Goal: Task Accomplishment & Management: Complete application form

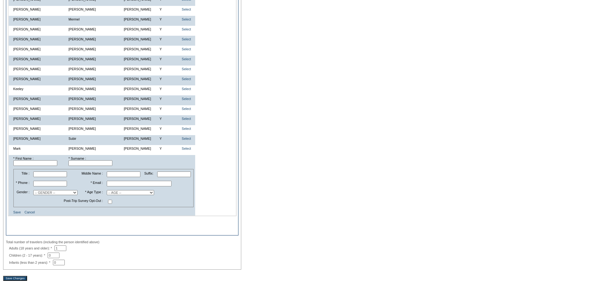
scroll to position [433, 0]
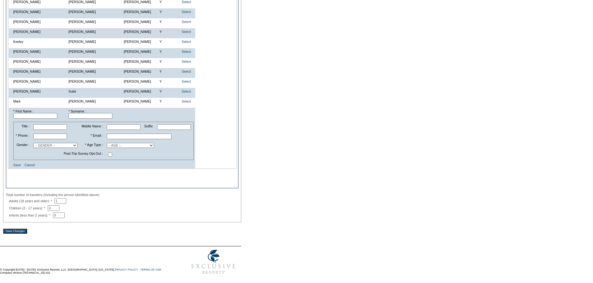
click at [77, 113] on input "text" at bounding box center [90, 116] width 44 height 6
paste input "[PERSON_NAME]"
drag, startPoint x: 81, startPoint y: 112, endPoint x: 63, endPoint y: 108, distance: 18.3
click at [63, 108] on tr "* First Name : * Surname : [PERSON_NAME]" at bounding box center [102, 114] width 186 height 12
type input "[PERSON_NAME]"
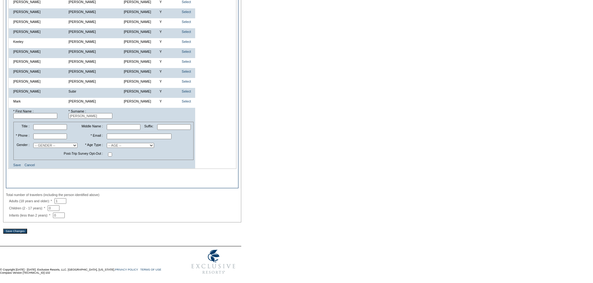
click at [43, 113] on input "text" at bounding box center [35, 116] width 44 height 6
paste input "[PERSON_NAME]"
type input "[PERSON_NAME]"
click at [120, 134] on input "text" at bounding box center [139, 137] width 65 height 6
paste input "[EMAIL_ADDRESS][DOMAIN_NAME]"
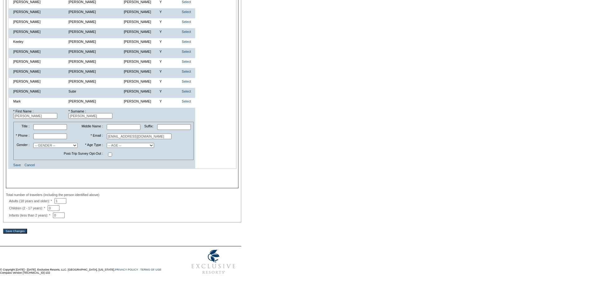
type input "[EMAIL_ADDRESS][DOMAIN_NAME]"
paste input "[PHONE_NUMBER]"
click at [56, 134] on input "text" at bounding box center [50, 137] width 34 height 6
type input "[PHONE_NUMBER]"
click at [49, 143] on select "-- GENDER -- [DEMOGRAPHIC_DATA] [DEMOGRAPHIC_DATA]" at bounding box center [55, 145] width 44 height 5
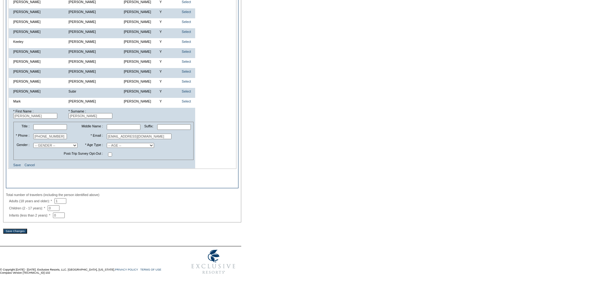
select select "M"
click at [36, 143] on select "-- GENDER -- [DEMOGRAPHIC_DATA] [DEMOGRAPHIC_DATA]" at bounding box center [55, 145] width 44 height 5
click at [118, 143] on select "-- AGE -- Adult (23 years and older) Young Adult (18 - 22 years) Child (2 - 17 …" at bounding box center [130, 145] width 47 height 5
select select "A"
click at [107, 143] on select "-- AGE -- Adult (23 years and older) Young Adult (18 - 22 years) Child (2 - 17 …" at bounding box center [130, 145] width 47 height 5
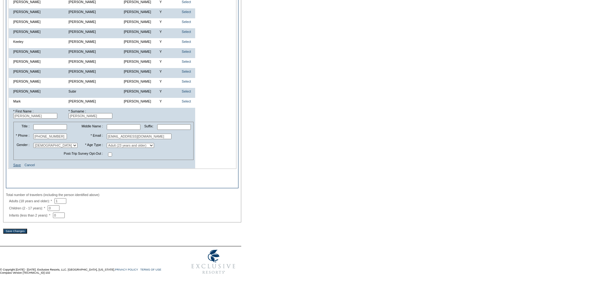
click at [17, 165] on link "Save" at bounding box center [16, 165] width 7 height 4
